Goal: Register for event/course

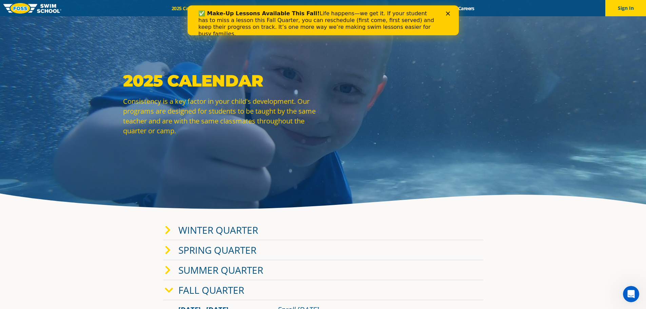
click at [449, 13] on icon "Close" at bounding box center [447, 14] width 4 height 4
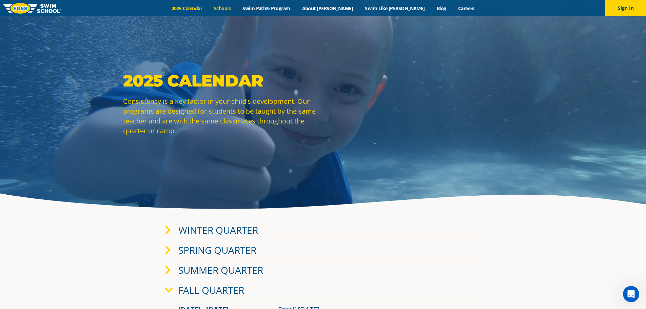
click at [237, 10] on link "Schools" at bounding box center [222, 8] width 28 height 6
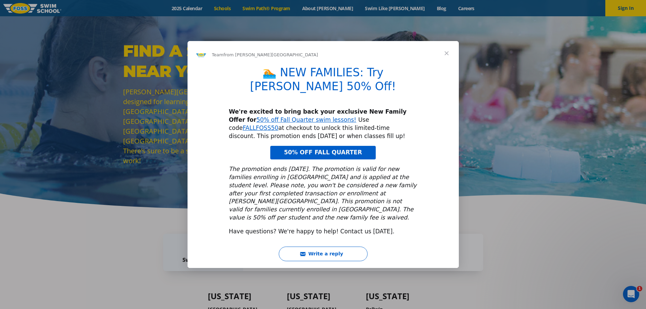
click at [272, 11] on div "Intercom messenger" at bounding box center [323, 154] width 646 height 309
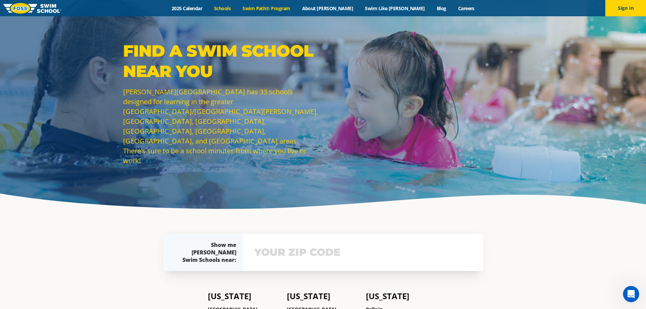
click at [296, 8] on link "Swim Path® Program" at bounding box center [266, 8] width 59 height 6
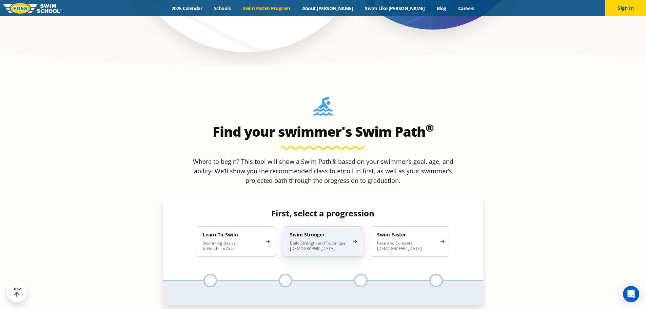
scroll to position [678, 0]
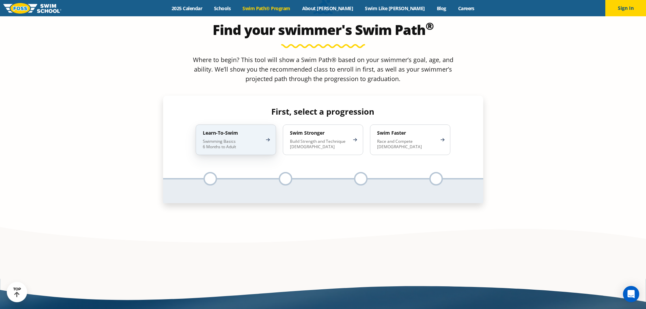
click at [265, 124] on div "Learn-To-Swim Swimming Basics 6 Months to Adult" at bounding box center [236, 139] width 80 height 30
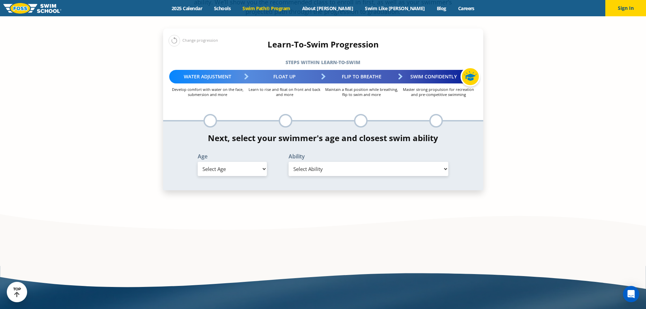
scroll to position [746, 0]
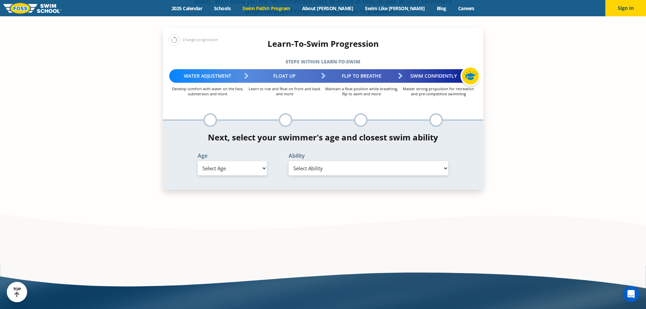
click at [262, 161] on select "Select Age 6 months - 1 year 1 year 2 years 3 years 4 years 5 years 6 years 7 y…" at bounding box center [232, 168] width 69 height 14
select select "1-year"
click at [198, 161] on select "Select Age 6 months - 1 year 1 year 2 years 3 years 4 years 5 years 6 years 7 y…" at bounding box center [232, 168] width 69 height 14
click at [314, 161] on select "Select Ability First in-water experience Comfortable with water poured over the…" at bounding box center [368, 168] width 160 height 14
select select "1-year-comfortable-with-water-poured-over-their-head-but-not-eyes-and-ears"
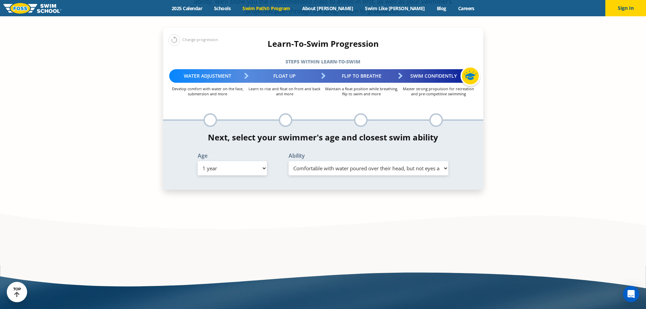
click at [288, 161] on select "Select Ability First in-water experience Comfortable with water poured over the…" at bounding box center [368, 168] width 160 height 14
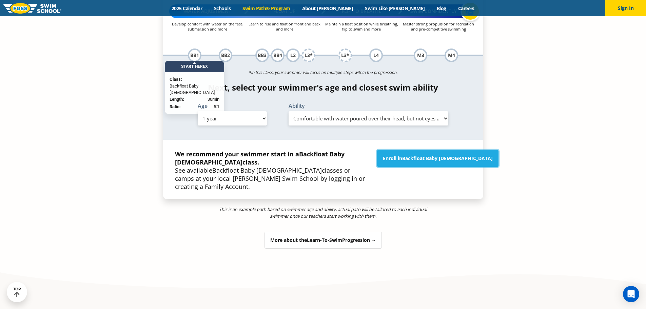
scroll to position [813, 0]
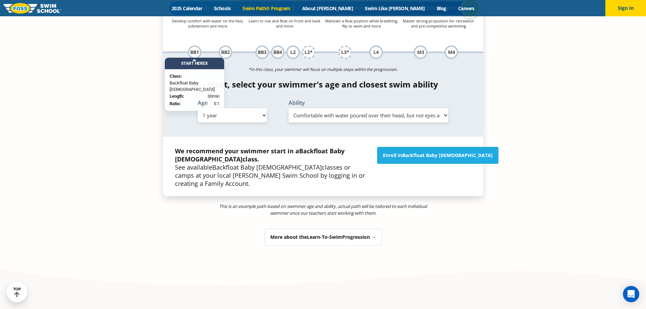
click at [366, 228] on div "More about the Learn-To-Swim Progression →" at bounding box center [322, 236] width 117 height 17
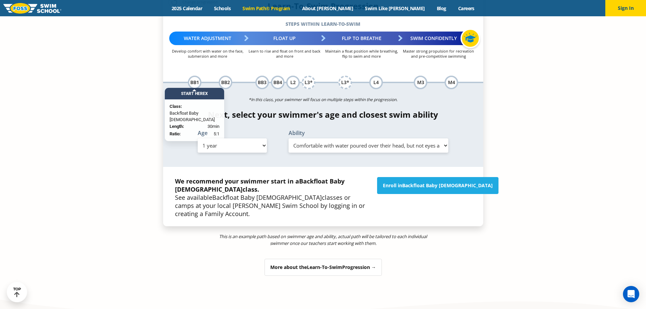
scroll to position [777, 0]
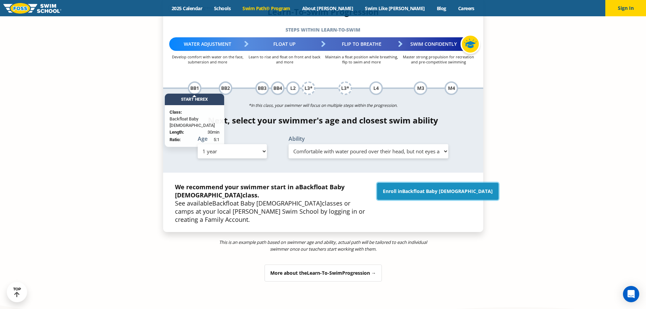
click at [425, 183] on link "Enroll in Backfloat Baby 1" at bounding box center [437, 191] width 121 height 17
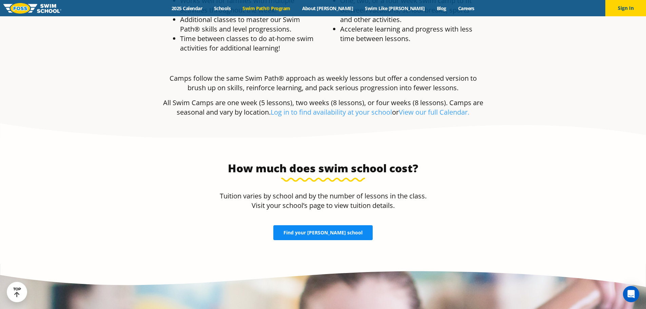
scroll to position [1354, 0]
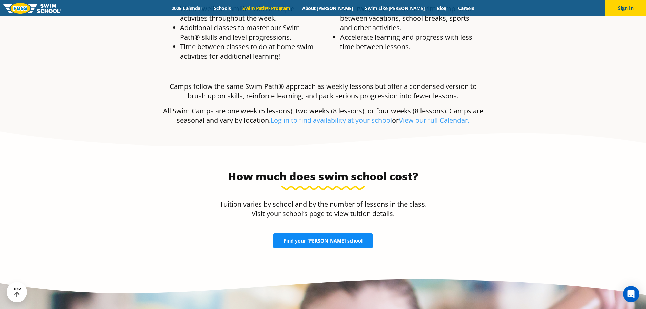
click at [310, 238] on span "Find your [PERSON_NAME] school" at bounding box center [322, 240] width 79 height 5
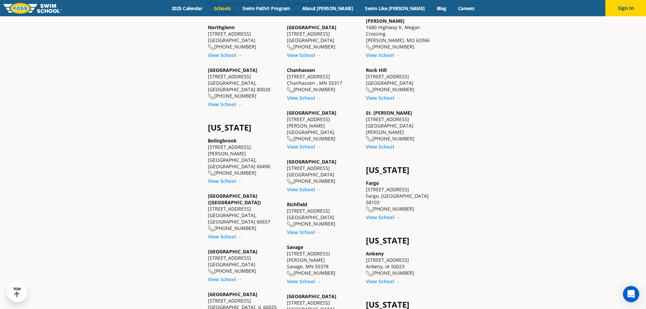
scroll to position [373, 0]
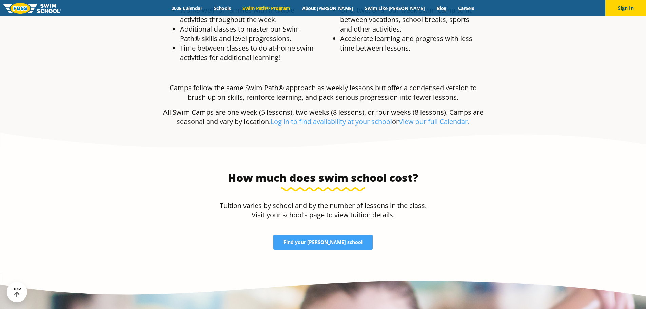
scroll to position [1354, 0]
